Goal: Task Accomplishment & Management: Manage account settings

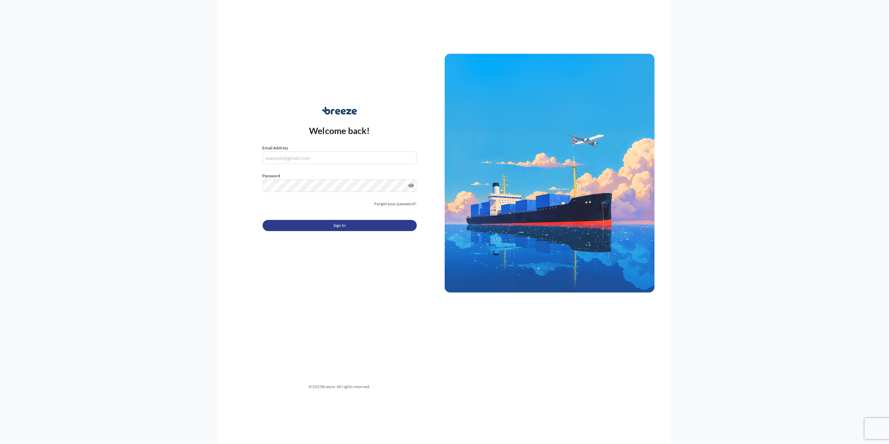
type input "[PERSON_NAME][EMAIL_ADDRESS][PERSON_NAME][DOMAIN_NAME]"
click at [330, 227] on button "Sign In" at bounding box center [340, 225] width 154 height 11
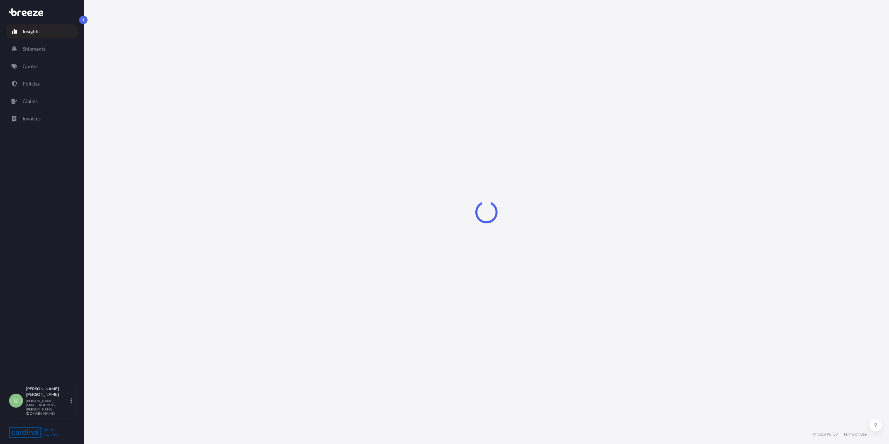
select select "2025"
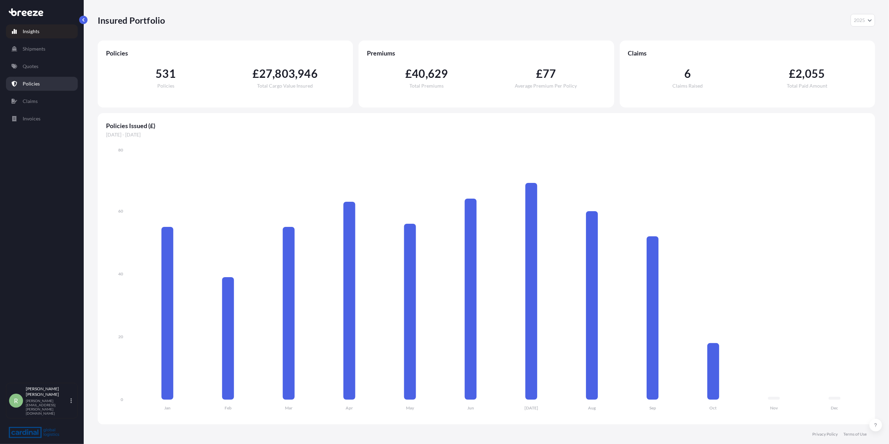
click at [35, 83] on p "Policies" at bounding box center [31, 83] width 17 height 7
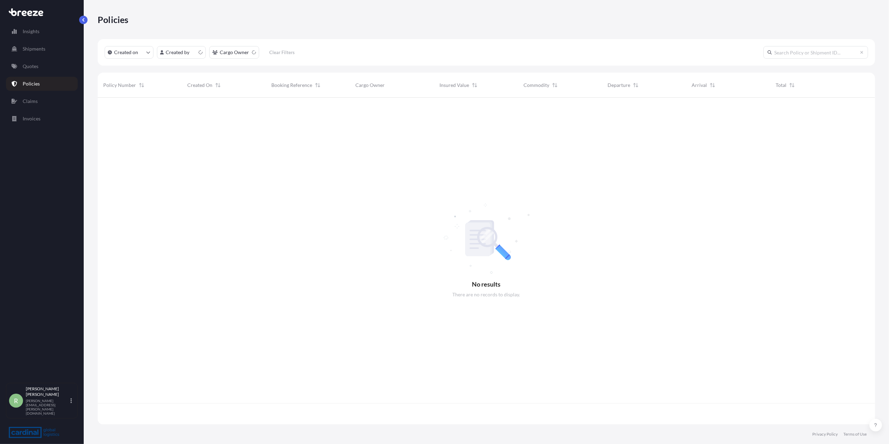
scroll to position [323, 770]
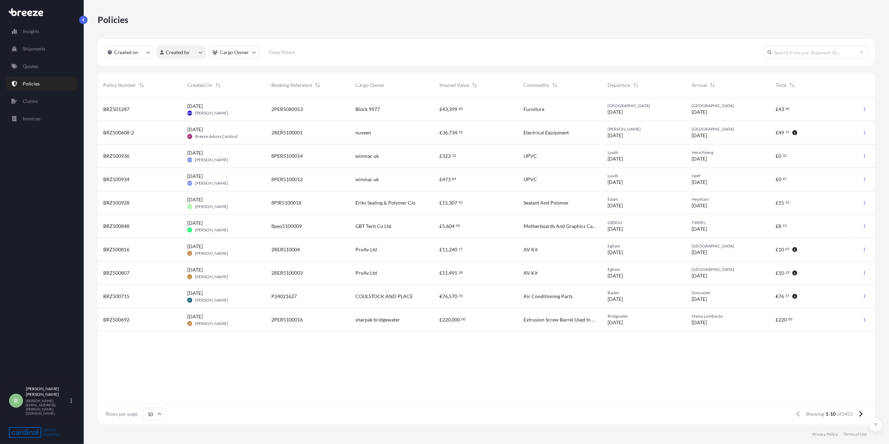
click at [188, 57] on html "Insights Shipments Quotes Policies Claims Invoices R [PERSON_NAME] Stuart [EMAI…" at bounding box center [444, 222] width 889 height 444
click at [196, 73] on input "text" at bounding box center [212, 69] width 105 height 13
type input "ros"
click at [167, 130] on div "Select Option" at bounding box center [167, 131] width 6 height 6
click at [251, 156] on div "ros [PERSON_NAME] [PERSON_NAME] [PERSON_NAME] [PERSON_NAME] [PERSON_NAME] Reset…" at bounding box center [212, 109] width 110 height 98
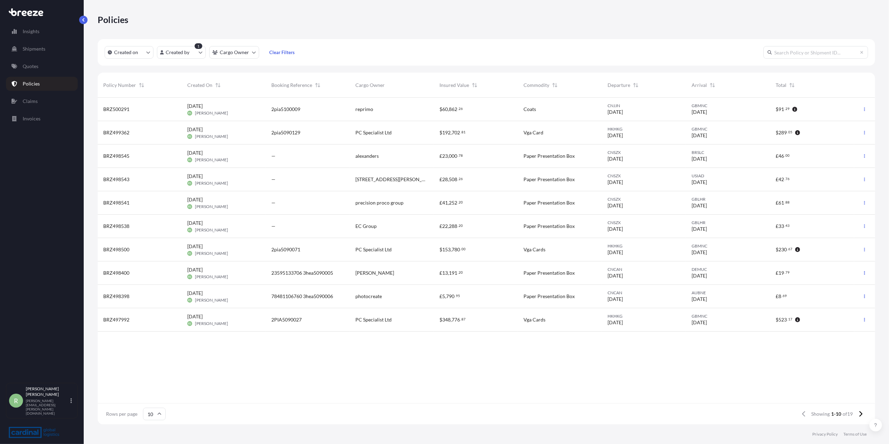
click at [735, 111] on div "GBMNC [DATE]" at bounding box center [728, 109] width 73 height 13
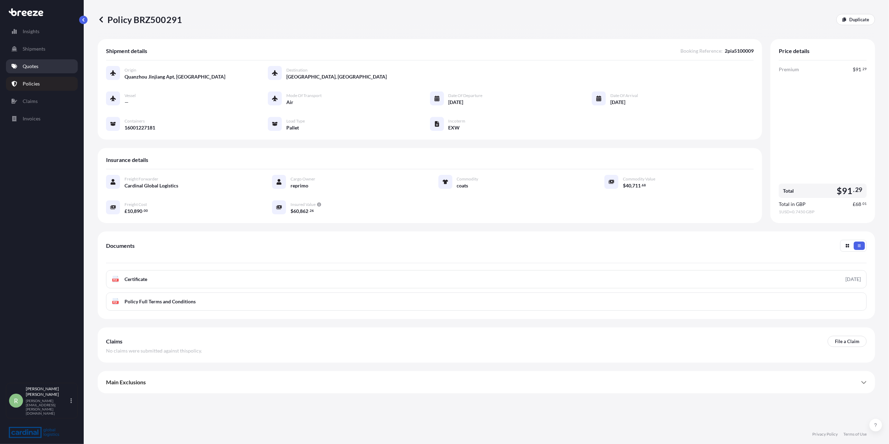
click at [35, 68] on p "Quotes" at bounding box center [31, 66] width 16 height 7
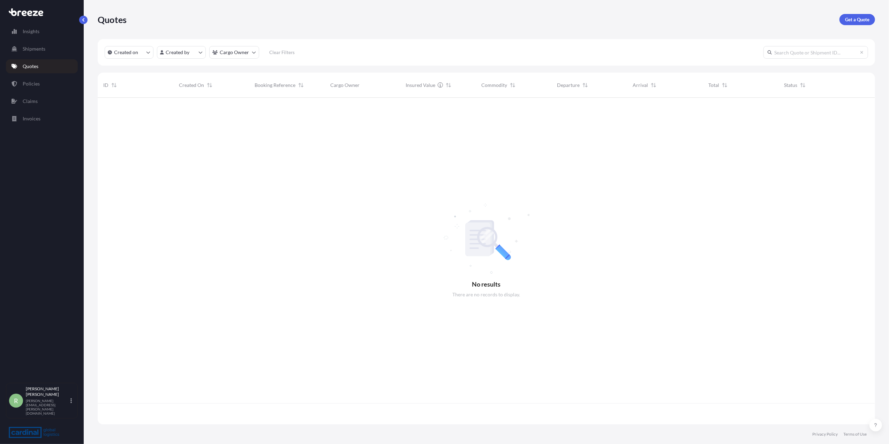
scroll to position [323, 770]
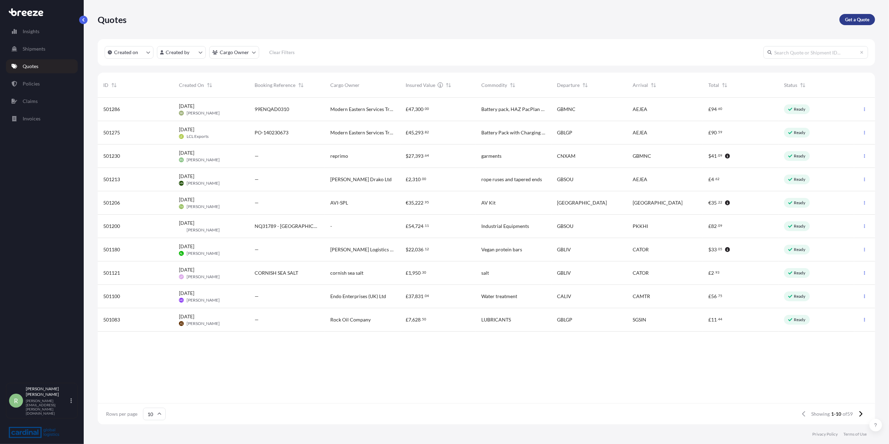
click at [852, 17] on p "Get a Quote" at bounding box center [857, 19] width 24 height 7
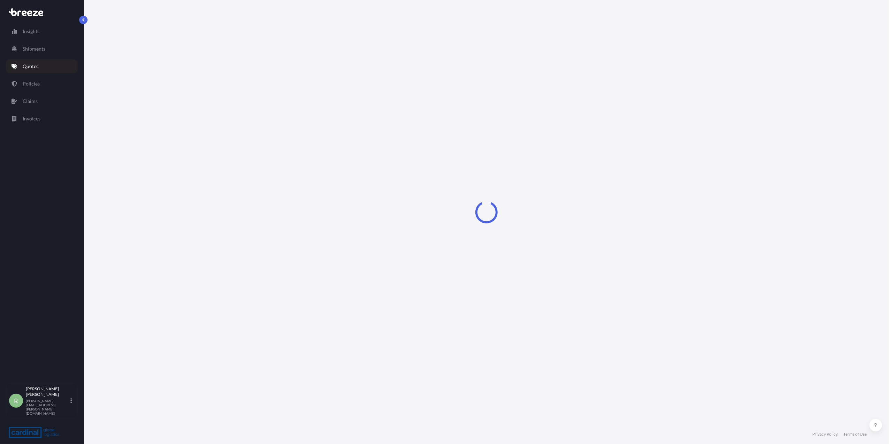
select select "Sea"
select select "1"
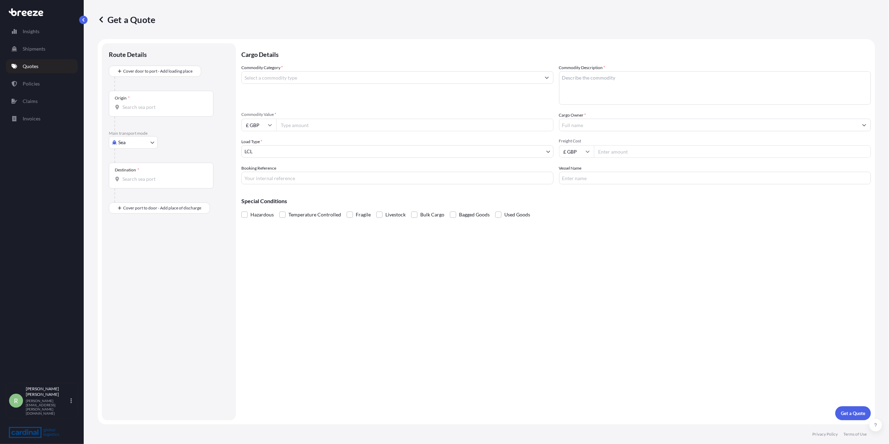
click at [102, 17] on icon at bounding box center [100, 19] width 3 height 6
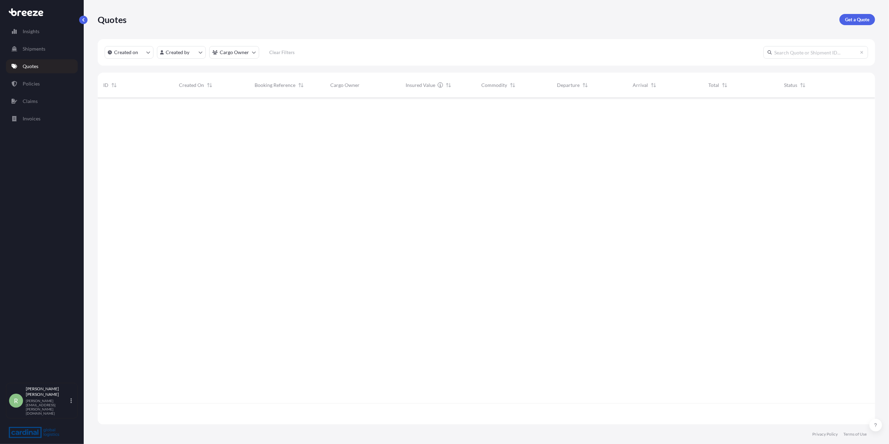
scroll to position [323, 770]
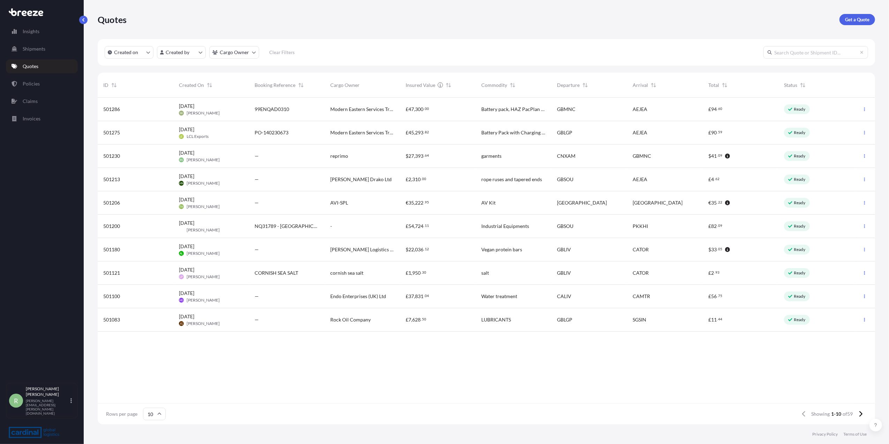
click at [231, 158] on div "[DATE] RS [PERSON_NAME]" at bounding box center [211, 155] width 65 height 13
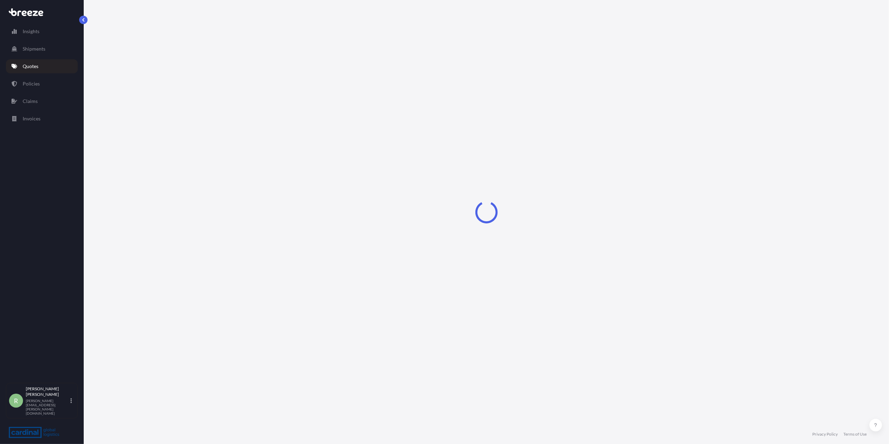
select select "Air"
select select "1"
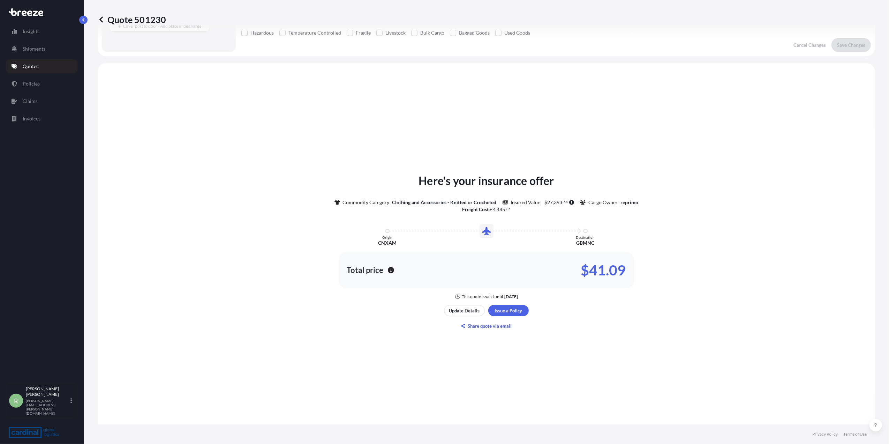
scroll to position [206, 0]
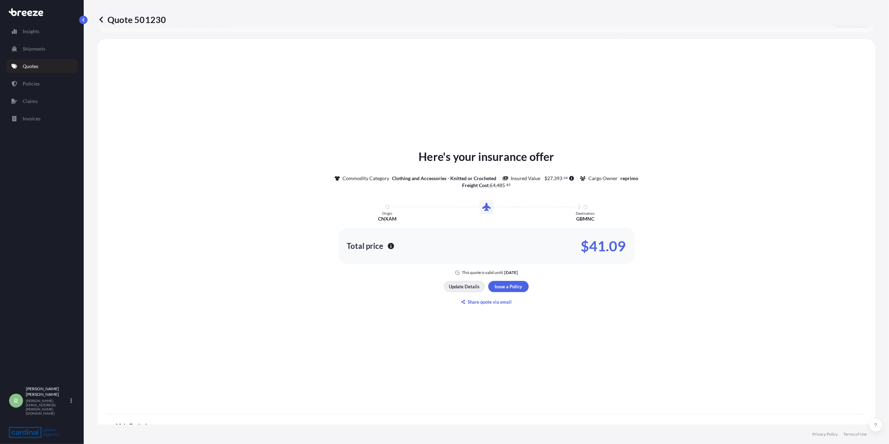
click at [464, 285] on p "Update Details" at bounding box center [464, 286] width 31 height 7
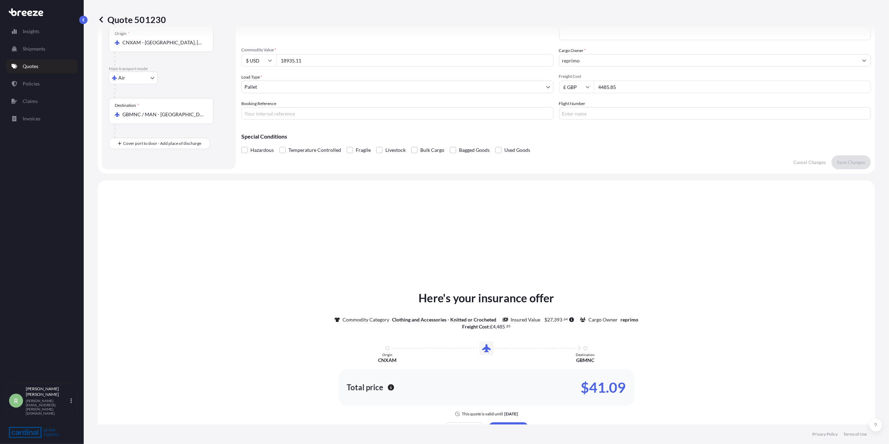
scroll to position [11, 0]
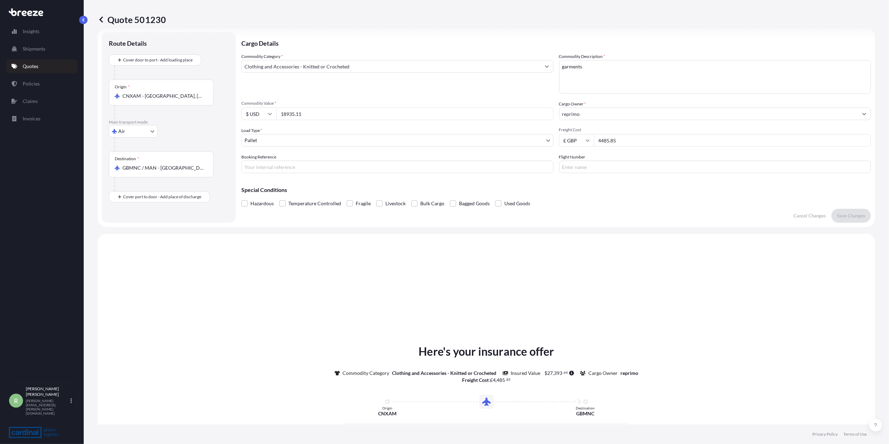
click at [561, 167] on input "Flight Number" at bounding box center [715, 166] width 312 height 13
click at [429, 168] on input "Booking Reference" at bounding box center [397, 166] width 312 height 13
click at [857, 214] on p "Save Changes" at bounding box center [851, 215] width 28 height 7
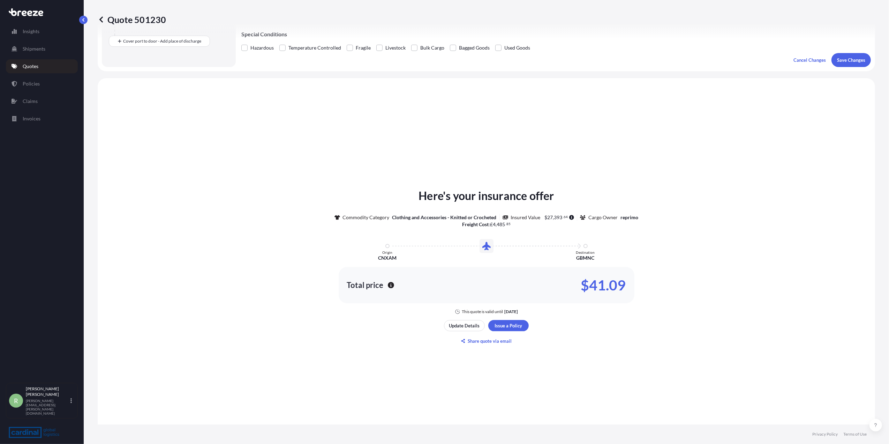
scroll to position [210, 0]
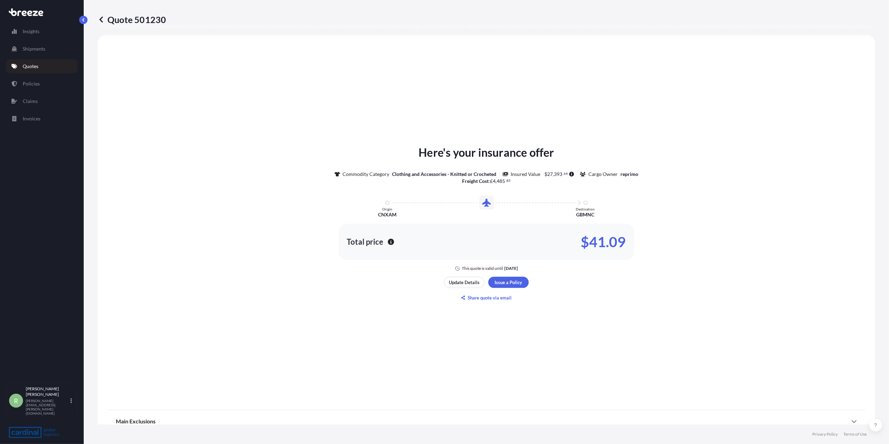
select select "Air"
select select "1"
